Goal: Task Accomplishment & Management: Use online tool/utility

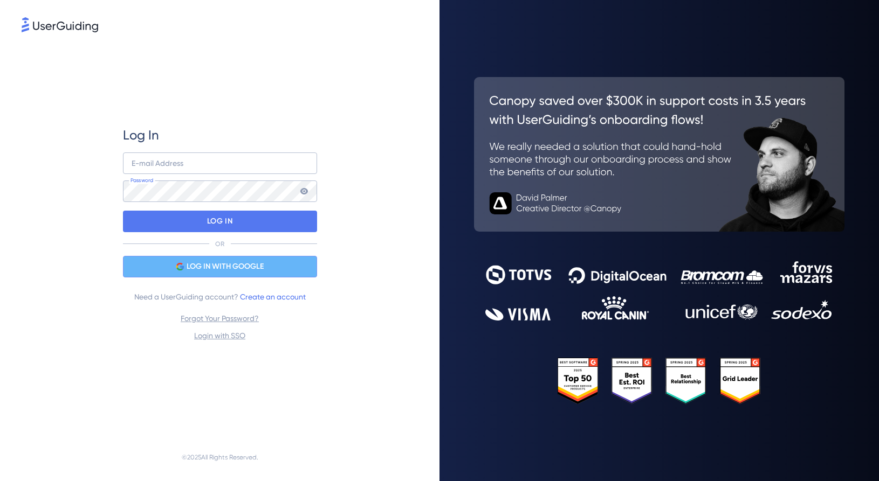
click at [222, 265] on span "LOG IN WITH GOOGLE" at bounding box center [225, 266] width 77 height 13
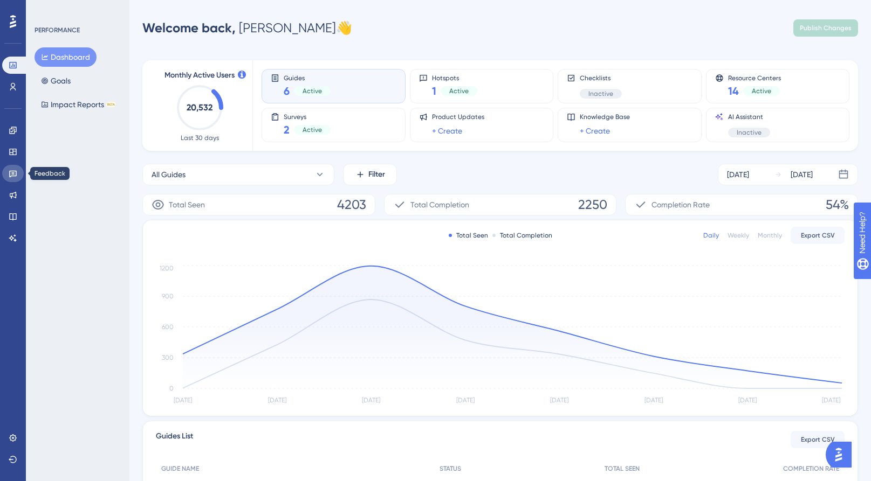
click at [8, 178] on link at bounding box center [13, 173] width 22 height 17
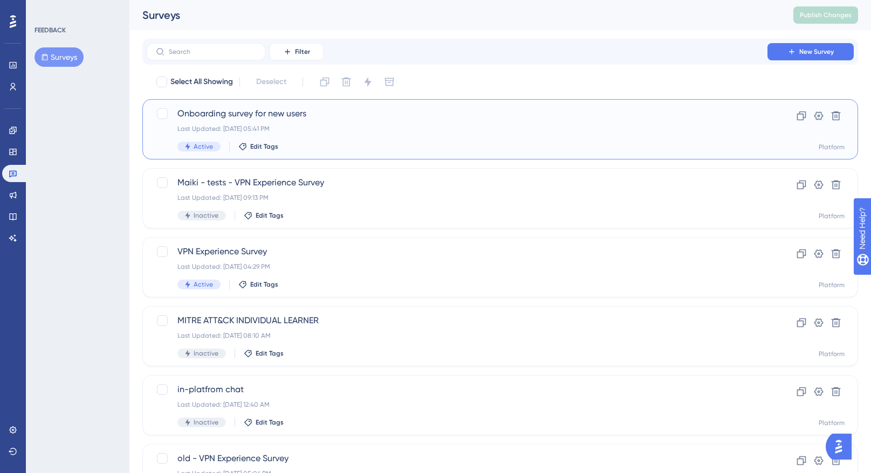
click at [386, 136] on div "Onboarding survey for new users Last Updated: [DATE] 05:41 PM Active Edit Tags" at bounding box center [456, 129] width 559 height 44
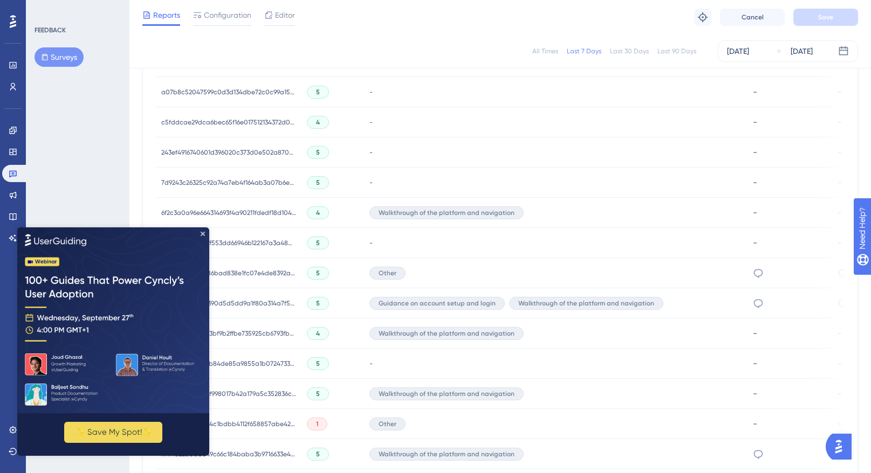
scroll to position [429, 0]
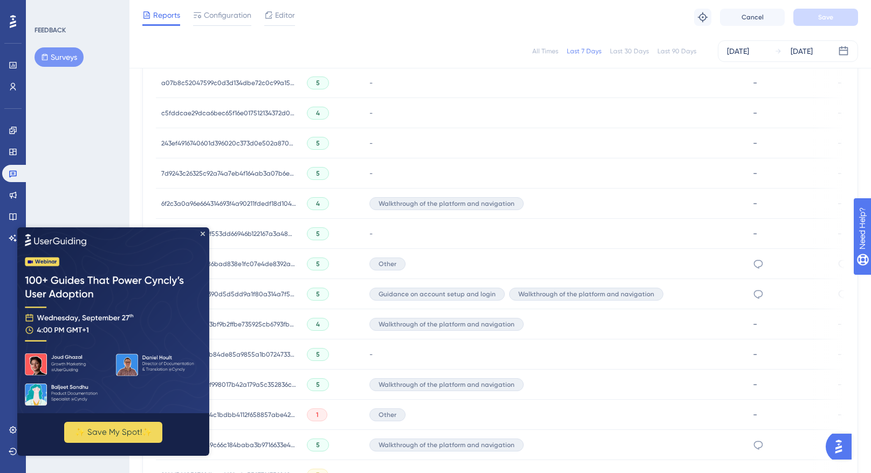
click at [629, 206] on div "Walkthrough of the platform and navigation" at bounding box center [555, 204] width 383 height 30
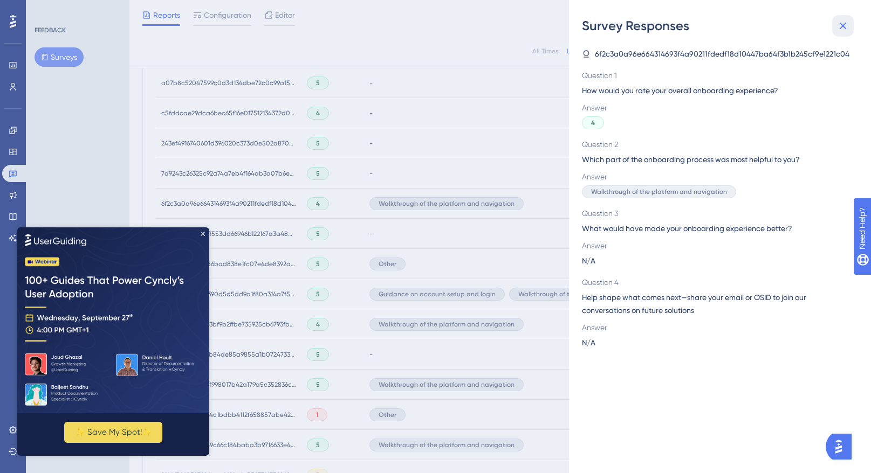
click at [842, 25] on icon at bounding box center [842, 26] width 7 height 7
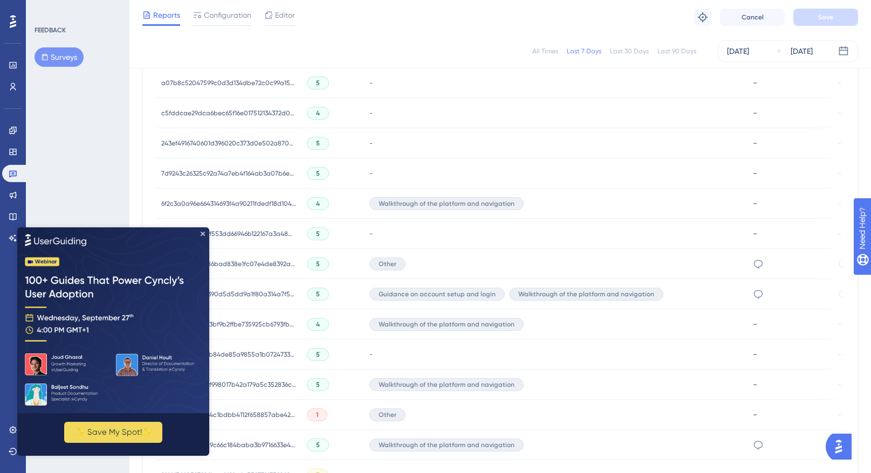
click at [708, 291] on div "Guidance on account setup and login Walkthrough of the platform and navigation" at bounding box center [555, 294] width 383 height 30
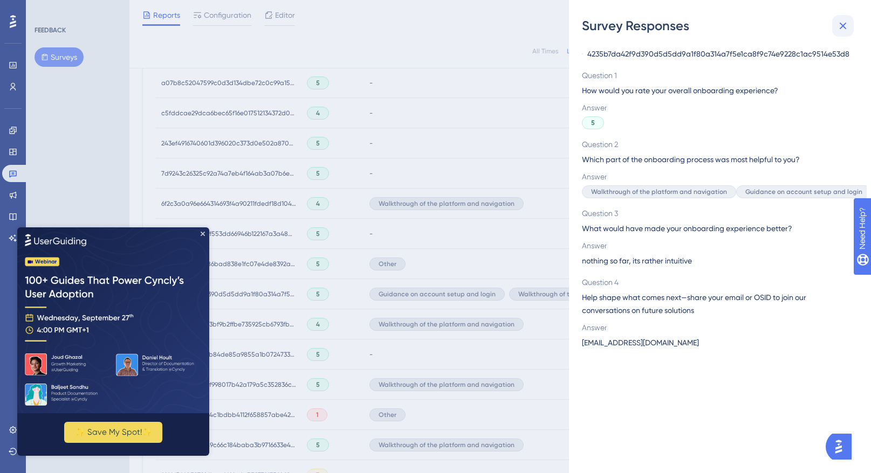
click at [842, 25] on icon at bounding box center [842, 26] width 7 height 7
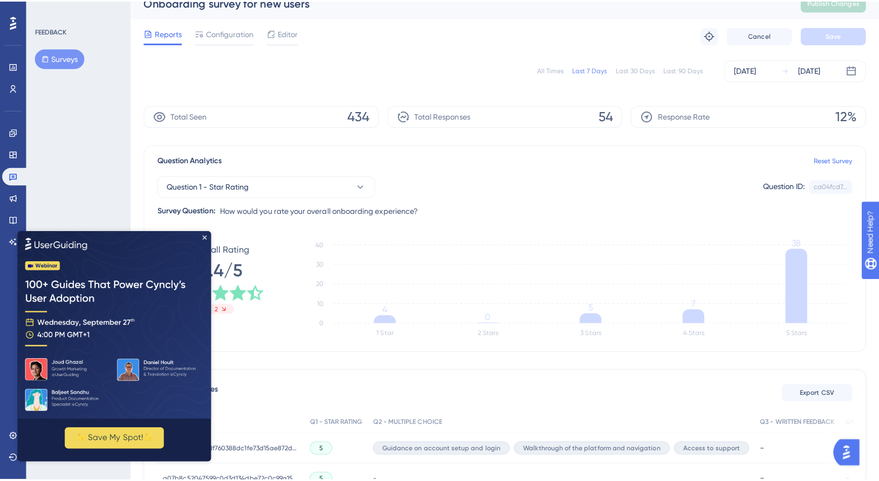
scroll to position [15, 0]
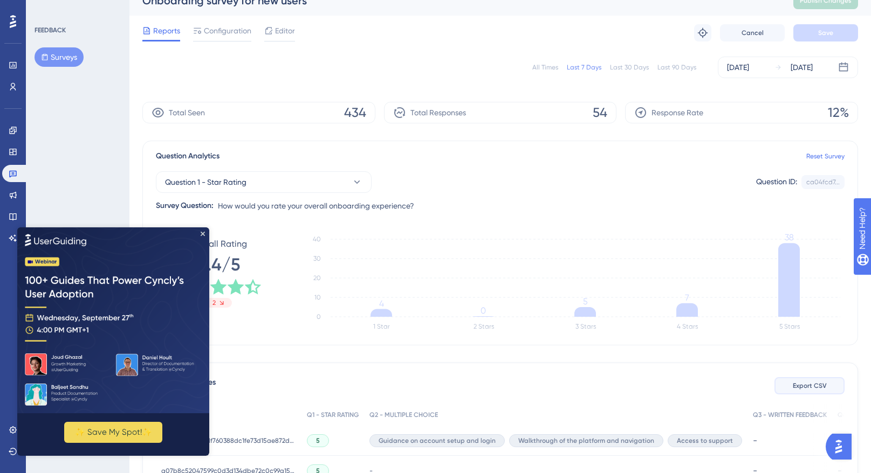
click at [810, 387] on span "Export CSV" at bounding box center [809, 386] width 34 height 9
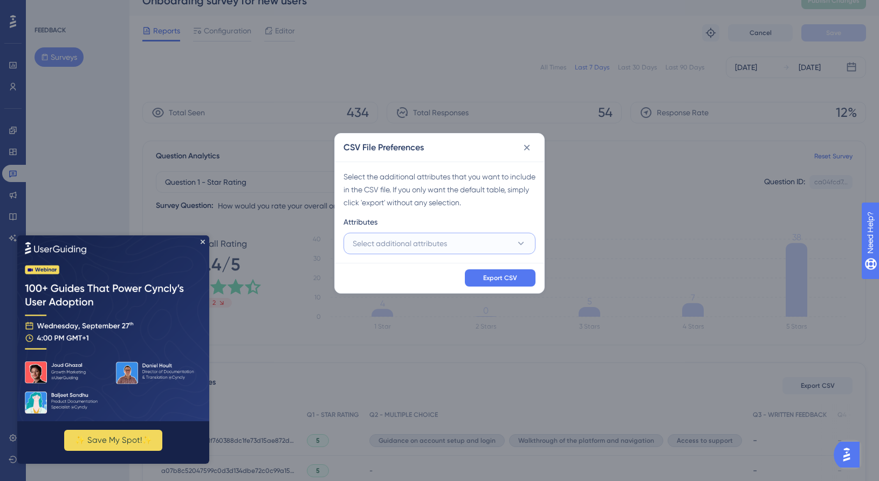
click at [501, 250] on button "Select additional attributes" at bounding box center [439, 244] width 192 height 22
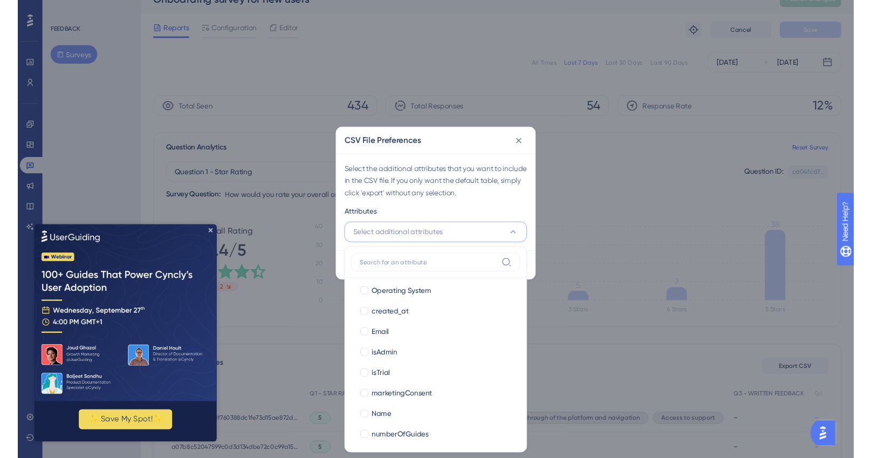
scroll to position [139, 0]
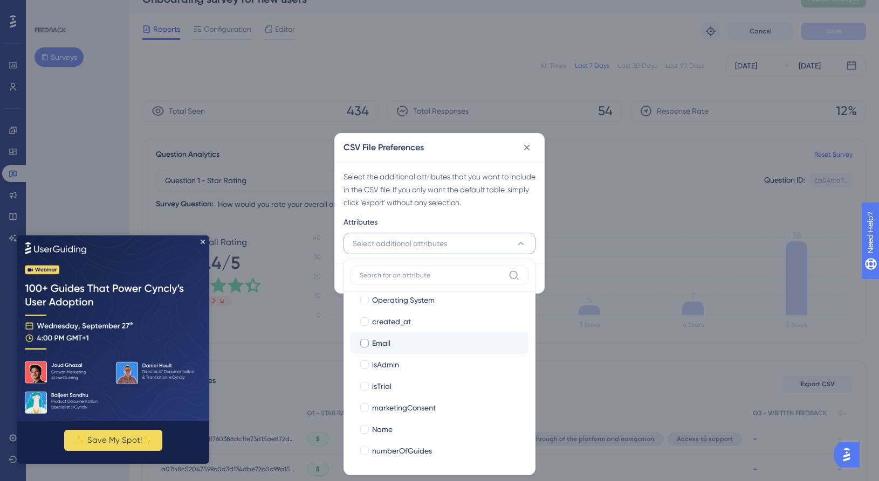
click at [365, 343] on div at bounding box center [364, 343] width 9 height 9
checkbox input "true"
click at [532, 219] on div "Attributes" at bounding box center [439, 224] width 192 height 17
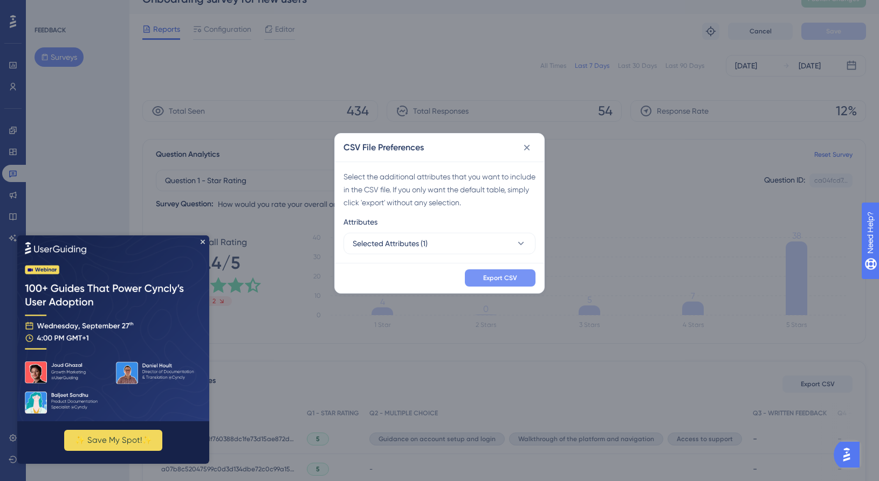
click at [515, 275] on span "Export CSV" at bounding box center [500, 278] width 34 height 9
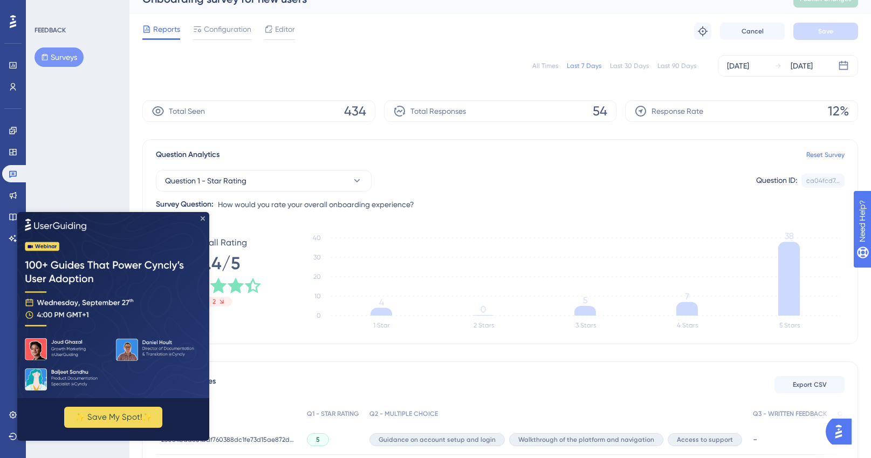
click at [204, 216] on icon "Close Preview" at bounding box center [203, 218] width 4 height 4
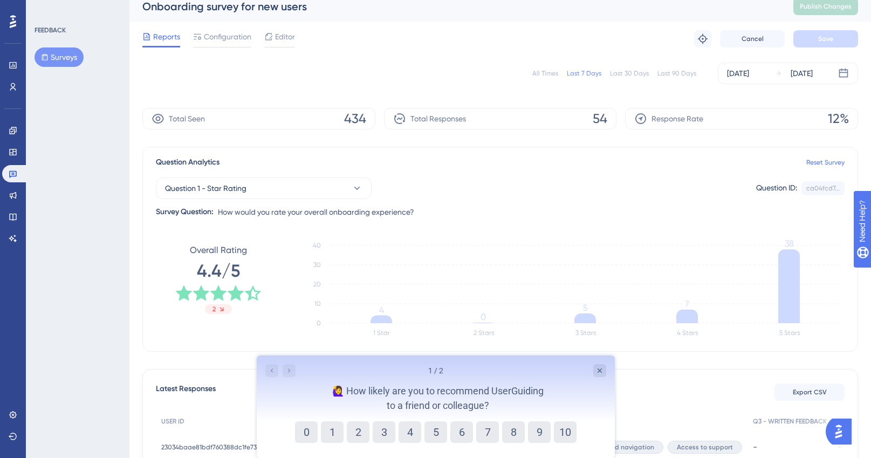
scroll to position [0, 0]
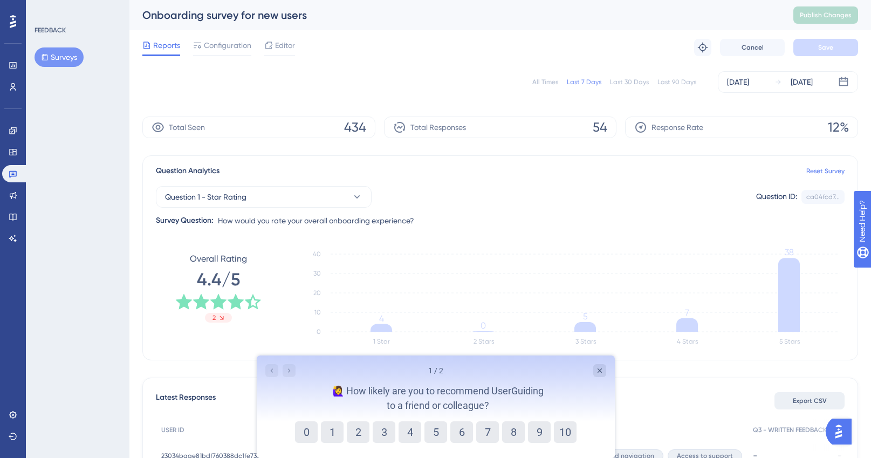
click at [815, 397] on span "Export CSV" at bounding box center [809, 400] width 34 height 9
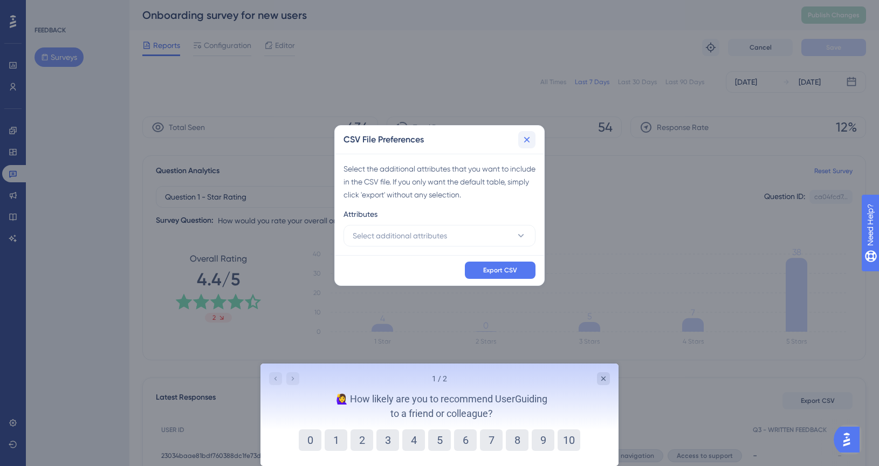
click at [529, 142] on icon at bounding box center [527, 140] width 6 height 6
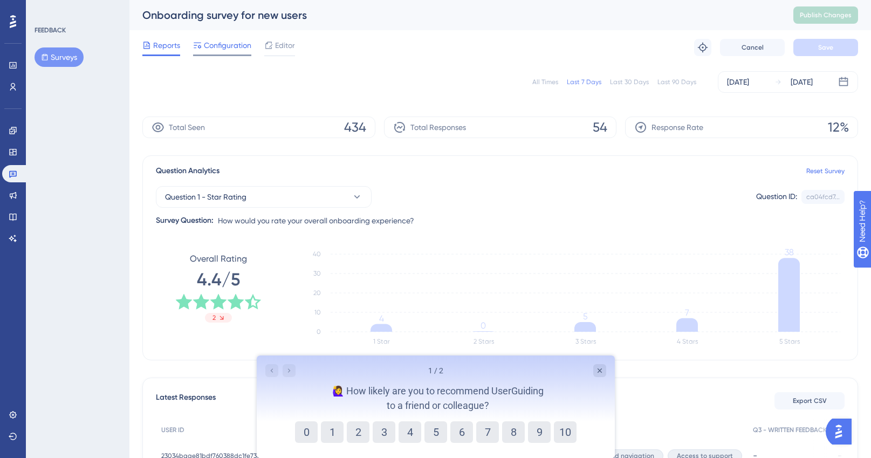
click at [232, 44] on span "Configuration" at bounding box center [227, 45] width 47 height 13
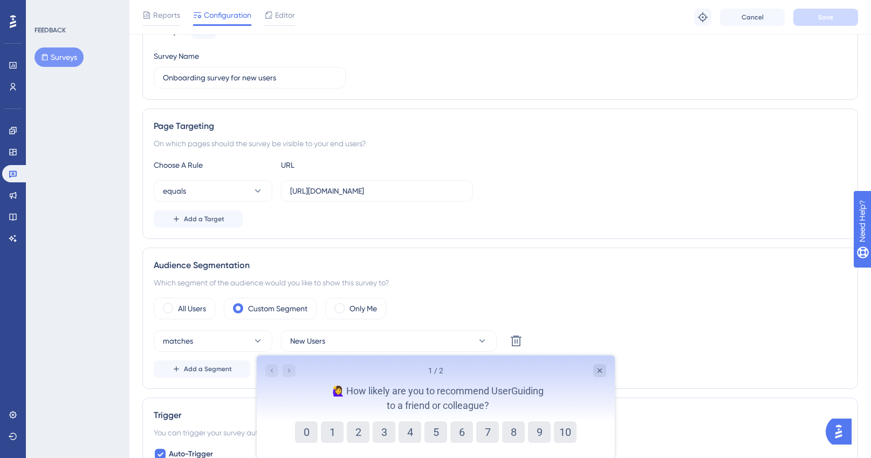
scroll to position [124, 0]
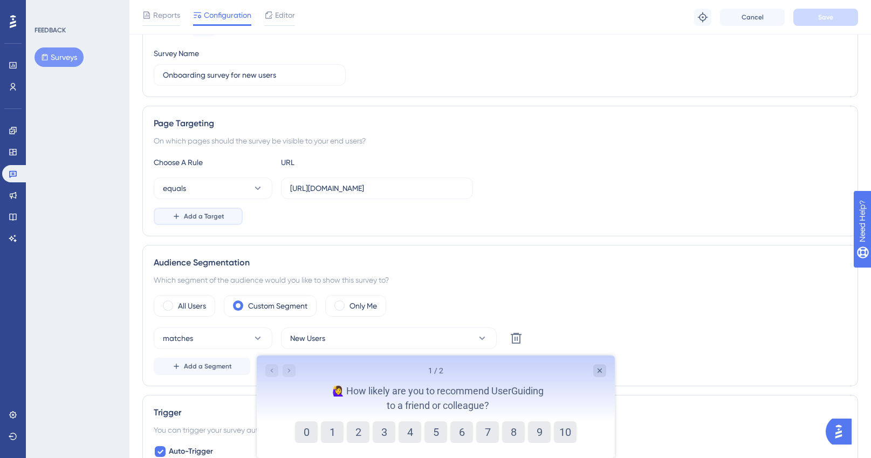
click at [205, 217] on span "Add a Target" at bounding box center [204, 216] width 40 height 9
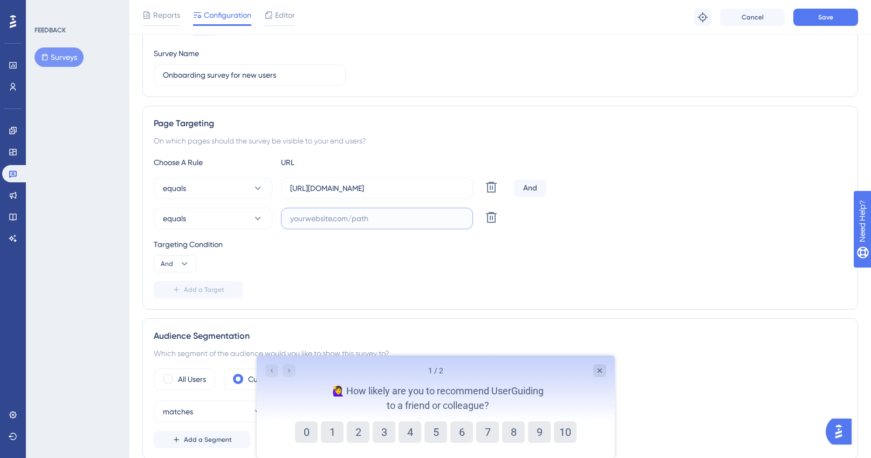
click at [344, 223] on input "text" at bounding box center [377, 218] width 174 height 12
click at [493, 219] on icon at bounding box center [491, 217] width 13 height 13
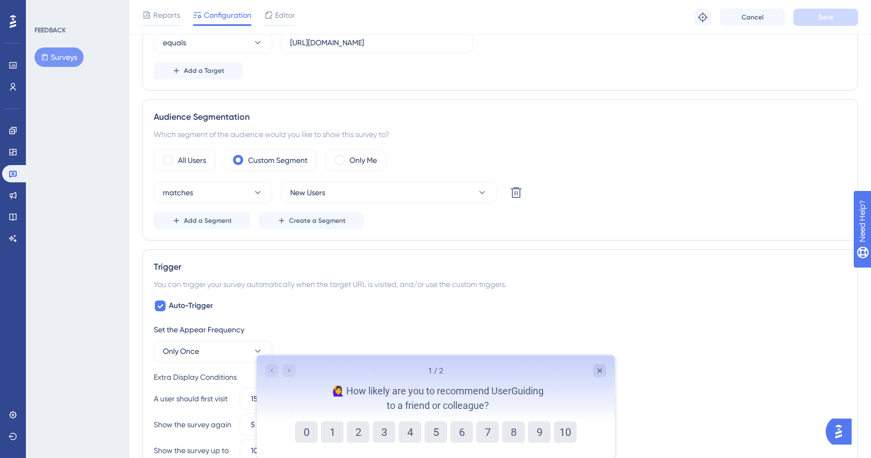
scroll to position [282, 0]
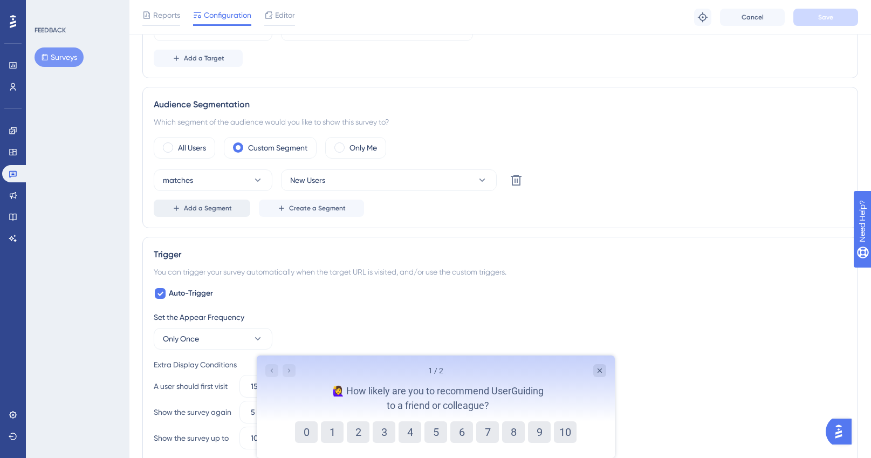
click at [209, 208] on span "Add a Segment" at bounding box center [208, 208] width 48 height 9
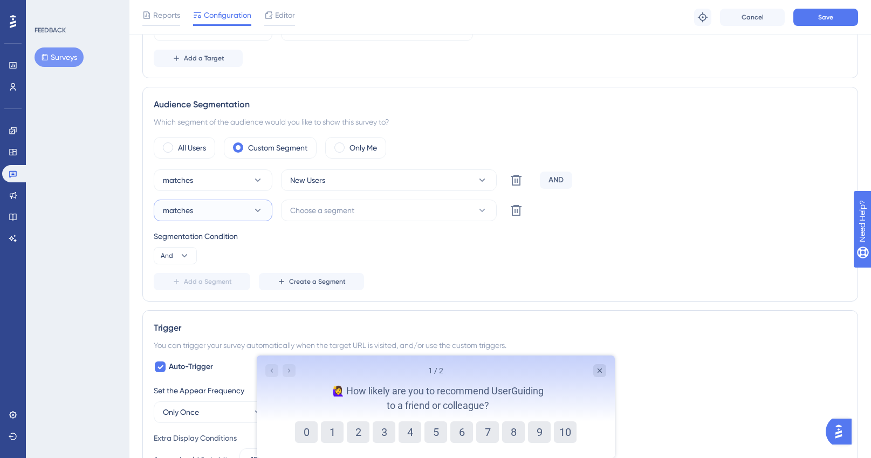
click at [254, 211] on icon at bounding box center [257, 210] width 11 height 11
click at [479, 210] on icon at bounding box center [482, 210] width 11 height 11
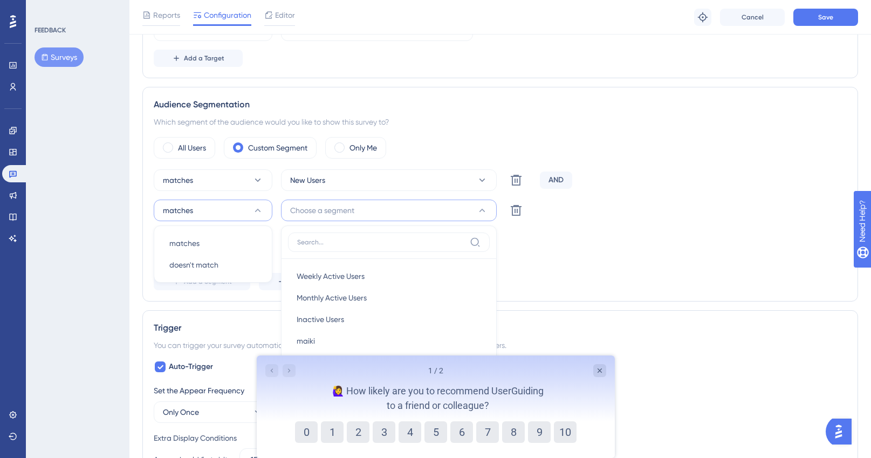
scroll to position [391, 0]
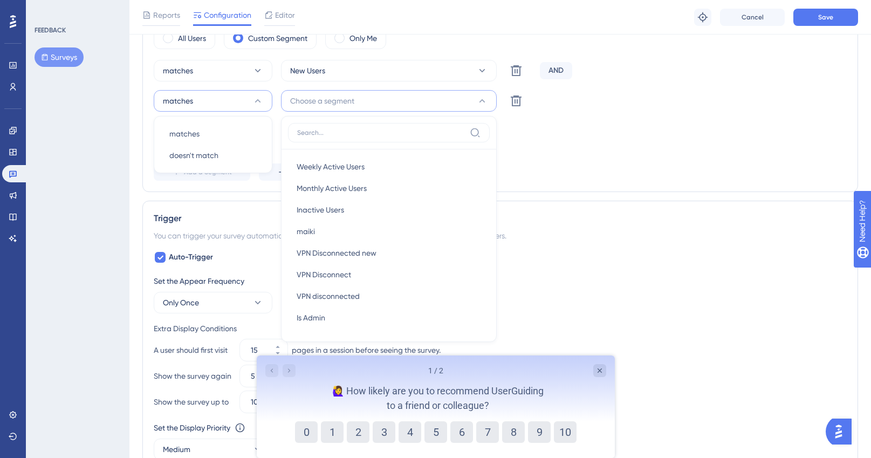
click at [562, 160] on div "matches New Users Delete AND matches matches matches doesn't match doesn't matc…" at bounding box center [500, 120] width 693 height 121
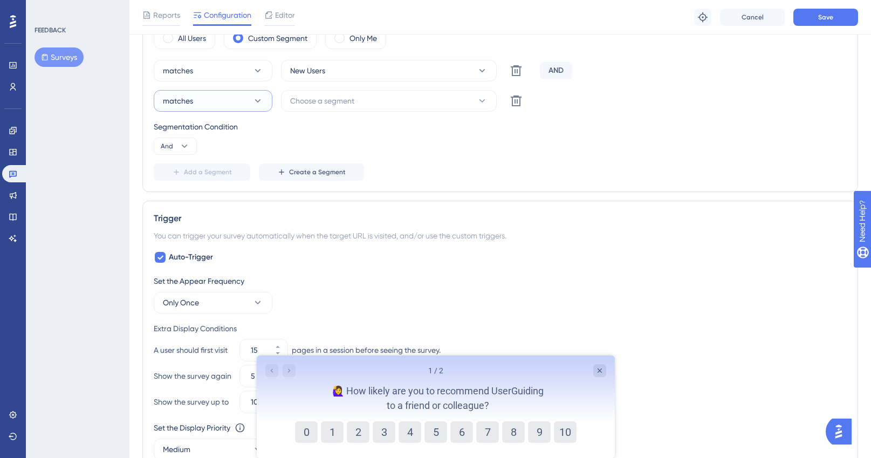
click at [228, 100] on button "matches" at bounding box center [213, 101] width 119 height 22
click at [210, 153] on span "doesn't match" at bounding box center [193, 155] width 49 height 13
click at [484, 101] on icon at bounding box center [482, 100] width 11 height 11
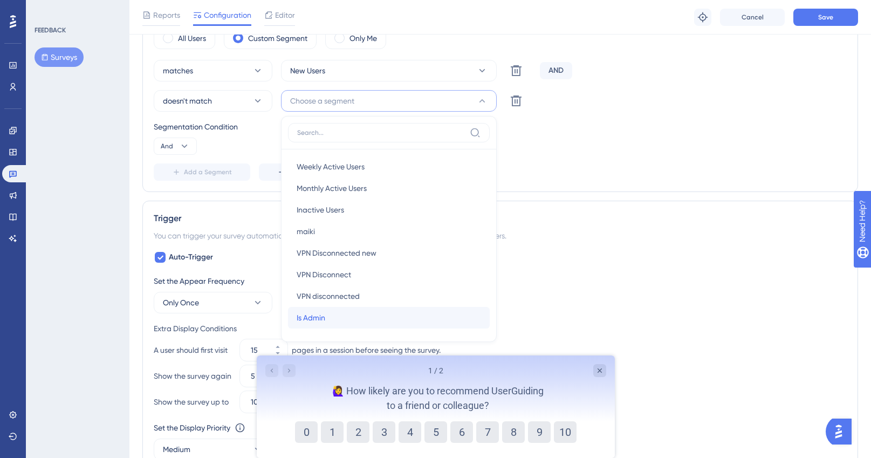
click at [360, 316] on div "Is Admin Is Admin" at bounding box center [388, 318] width 184 height 22
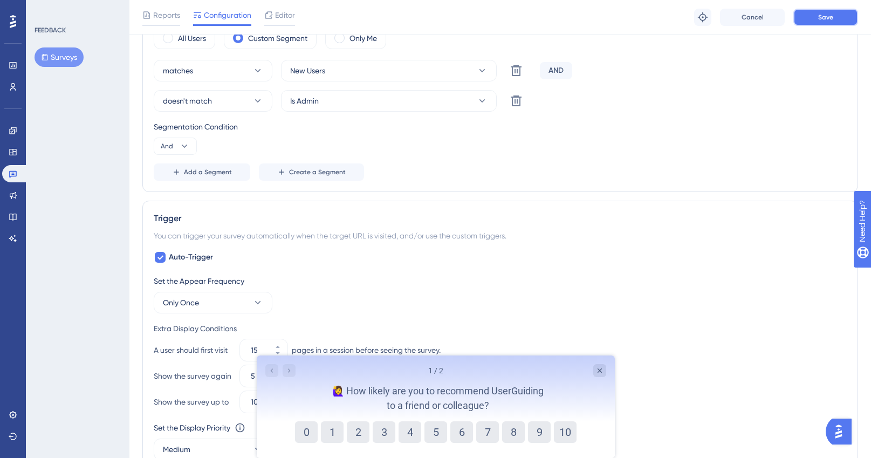
click at [826, 19] on span "Save" at bounding box center [825, 17] width 15 height 9
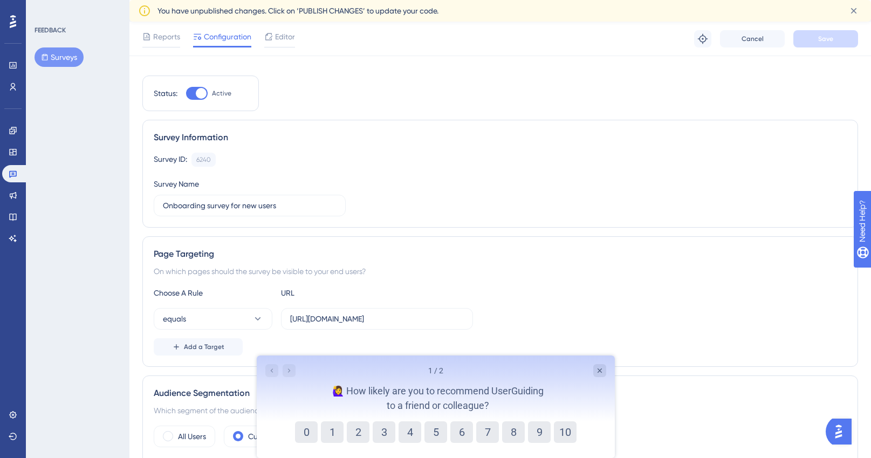
scroll to position [0, 0]
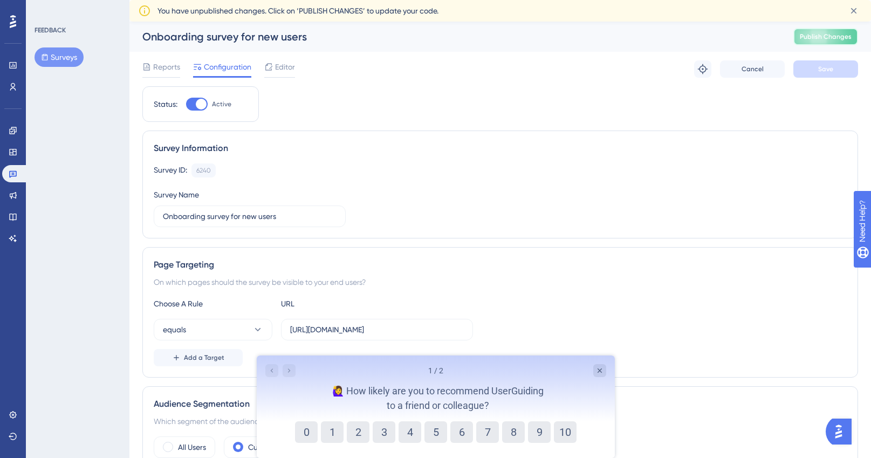
click at [834, 34] on span "Publish Changes" at bounding box center [825, 36] width 52 height 9
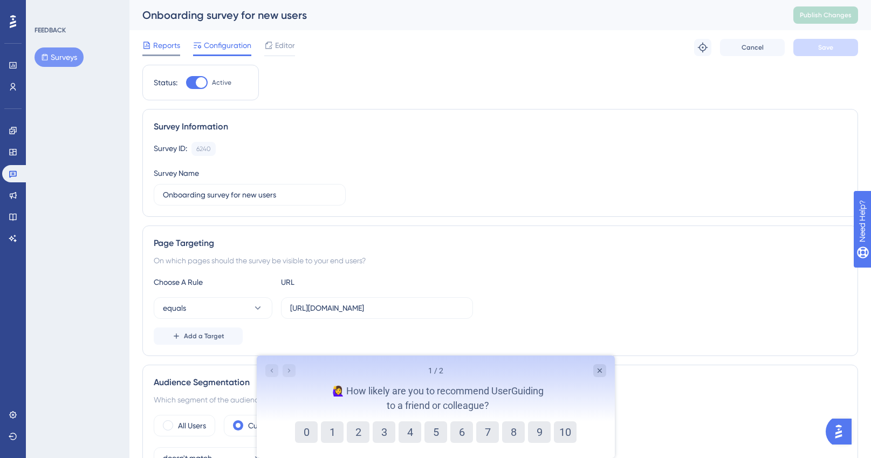
click at [164, 49] on span "Reports" at bounding box center [166, 45] width 27 height 13
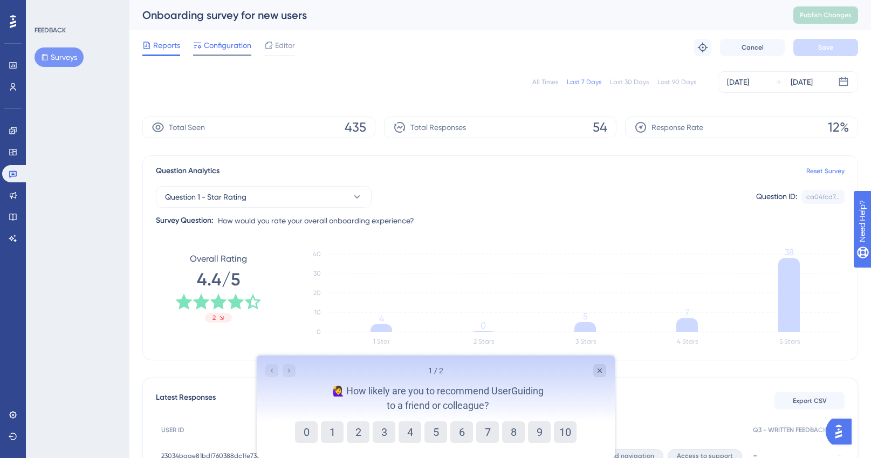
click at [230, 47] on span "Configuration" at bounding box center [227, 45] width 47 height 13
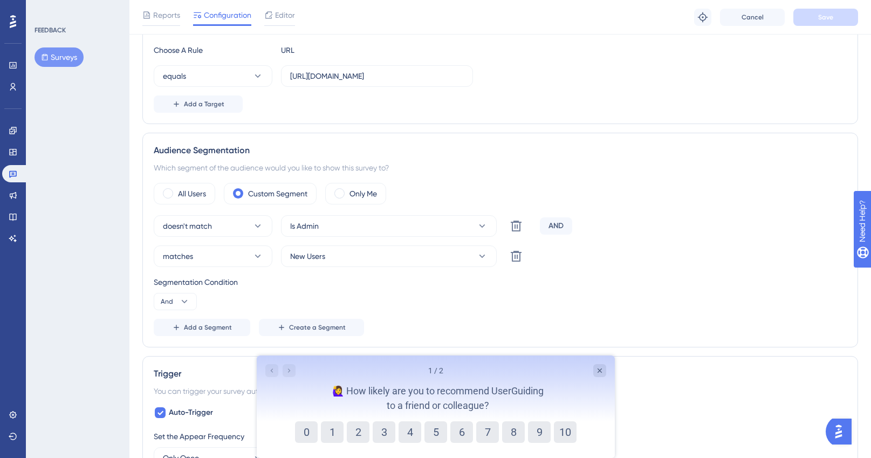
scroll to position [253, 0]
